Goal: Communication & Community: Answer question/provide support

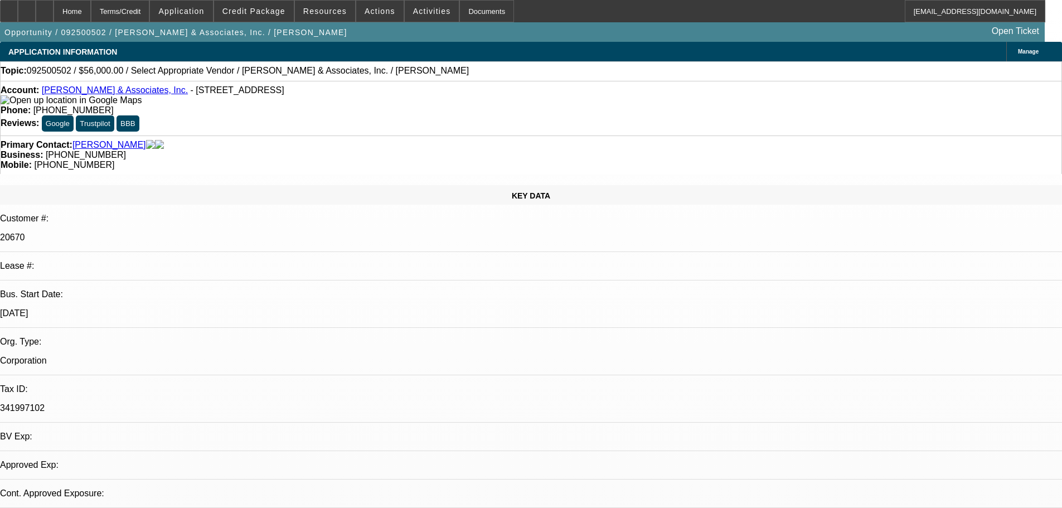
select select "0"
select select "2"
select select "0.1"
select select "1"
select select "2"
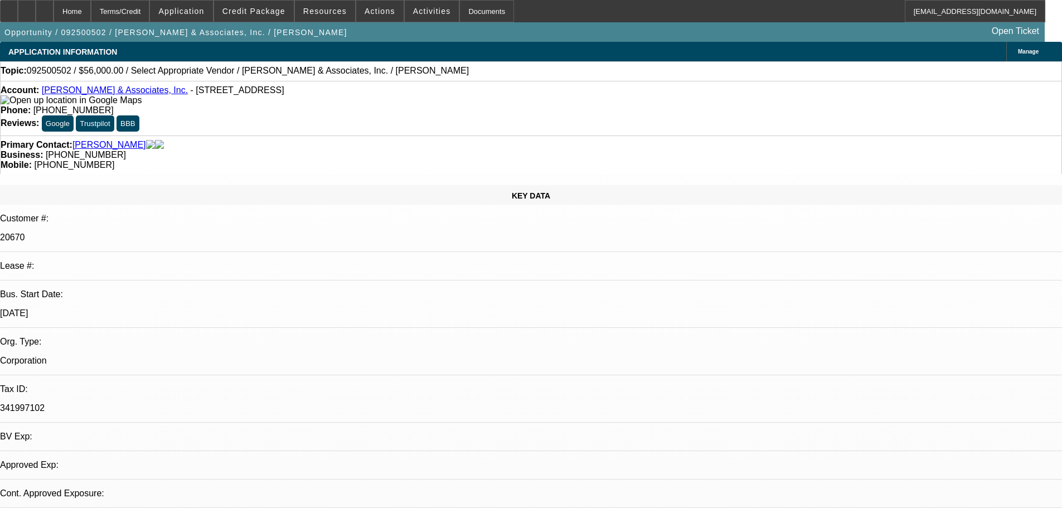
select select "4"
radio input "true"
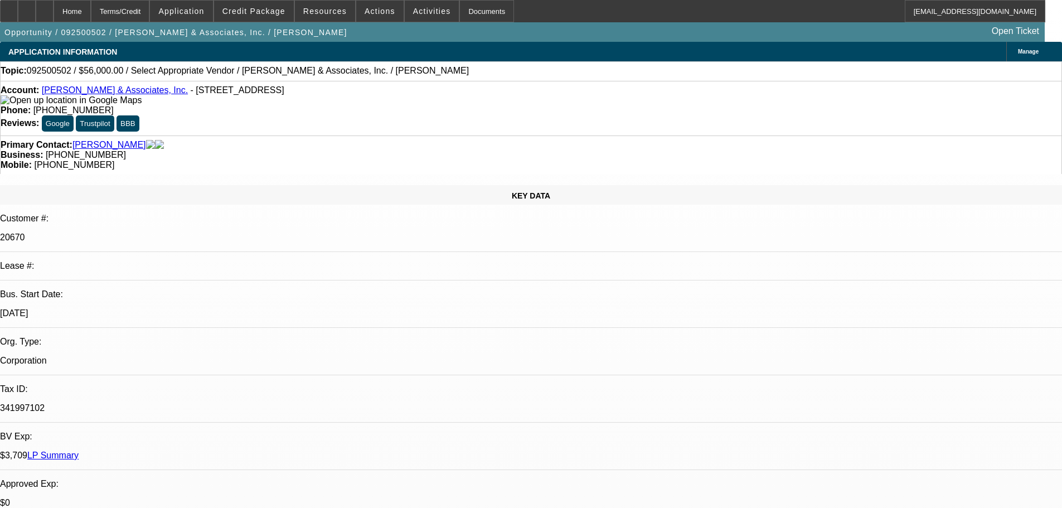
type textarea "ALL PAYMENT MADE ON TIME, NO COLLECTION CALLS OR ANY ISSUES FOUND."
radio input "false"
radio input "true"
select select "0"
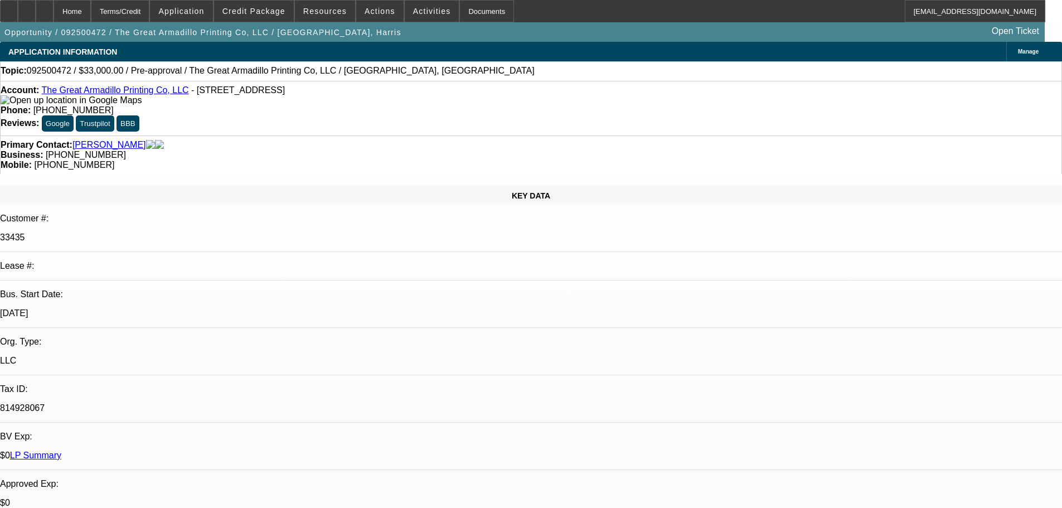
select select "2"
select select "0.1"
radio input "true"
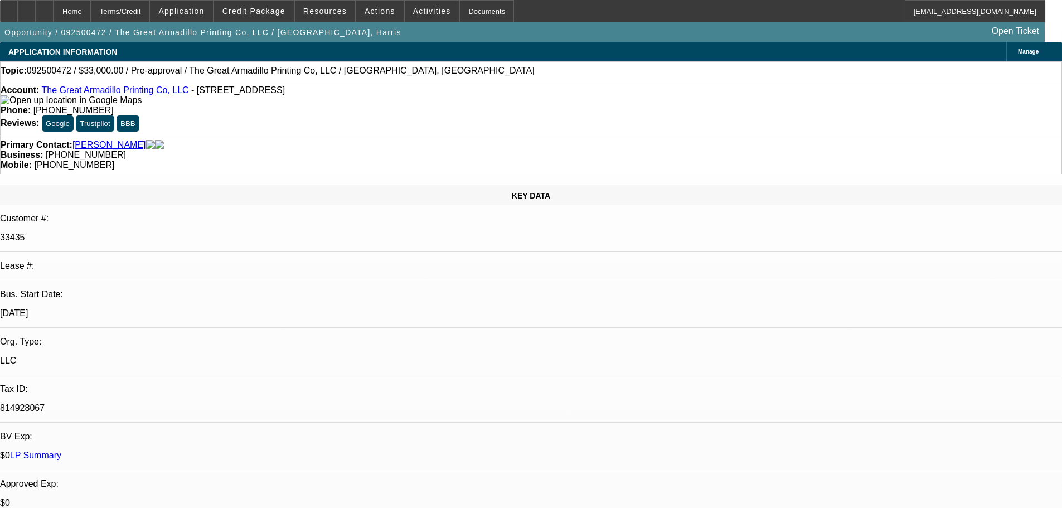
radio input "true"
type textarea "9"
select select "1"
select select "2"
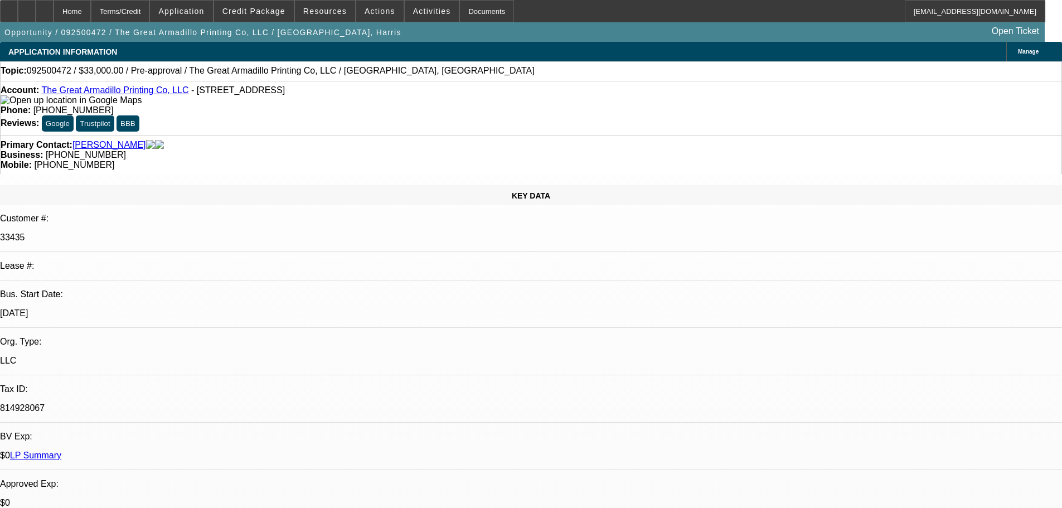
select select "4"
type textarea "9/9 PAYMENTS MADE ON TIME SO FAR, STILL TOO EARLY BUT NO ISSUES FOUND."
radio input "true"
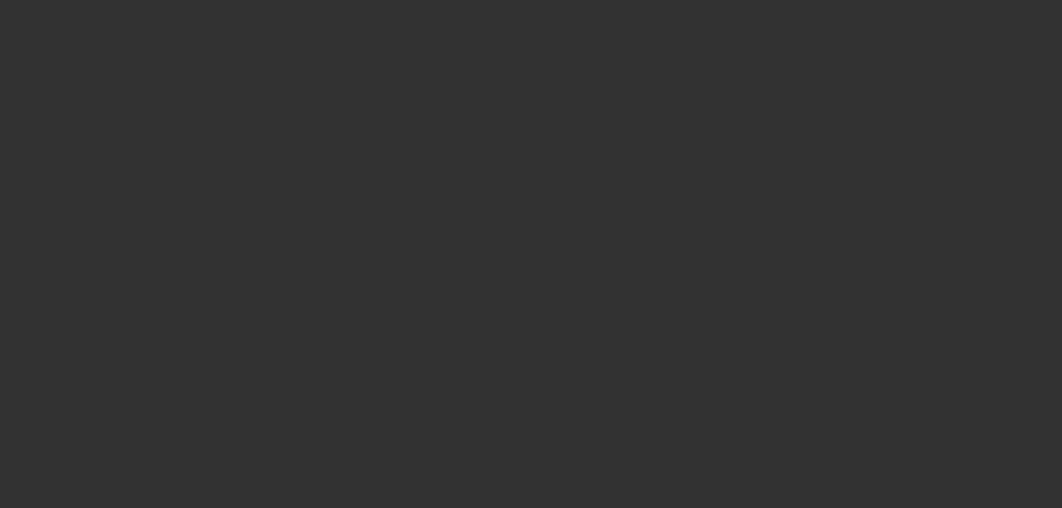
scroll to position [223, 0]
